Goal: Check status: Check status

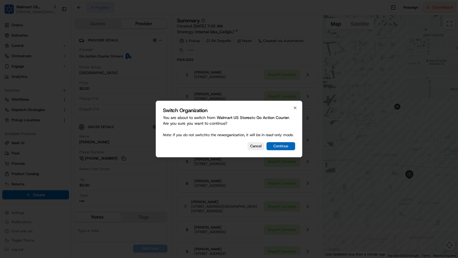
click at [285, 150] on button "Continue" at bounding box center [281, 146] width 29 height 8
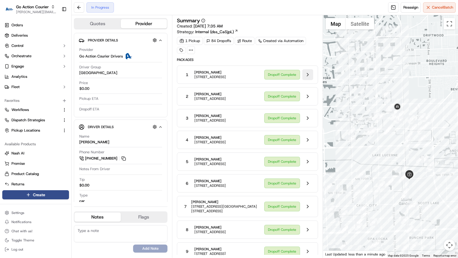
click at [308, 74] on button at bounding box center [308, 74] width 11 height 11
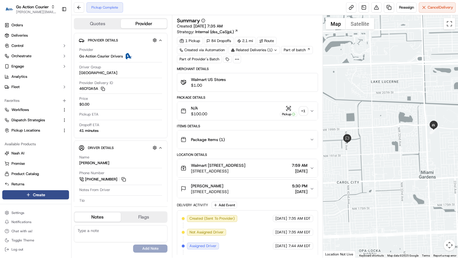
scroll to position [56, 0]
